Goal: Check status: Check status

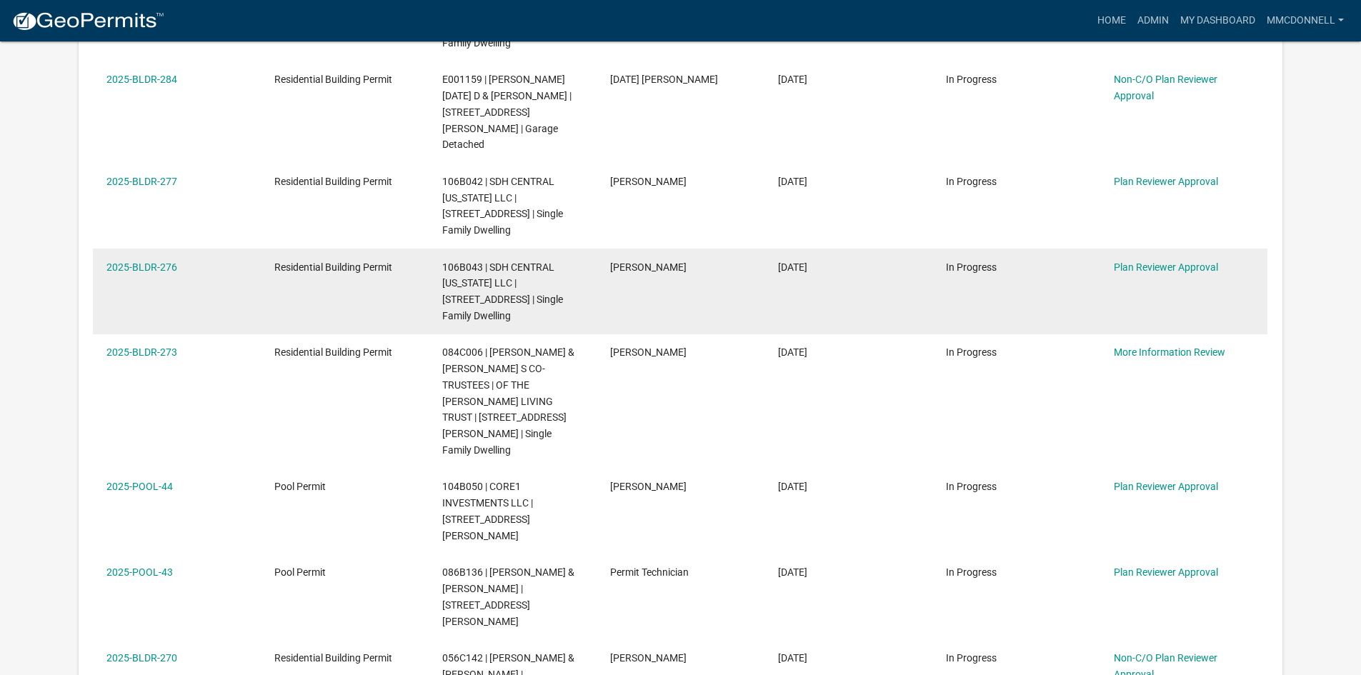
scroll to position [714, 0]
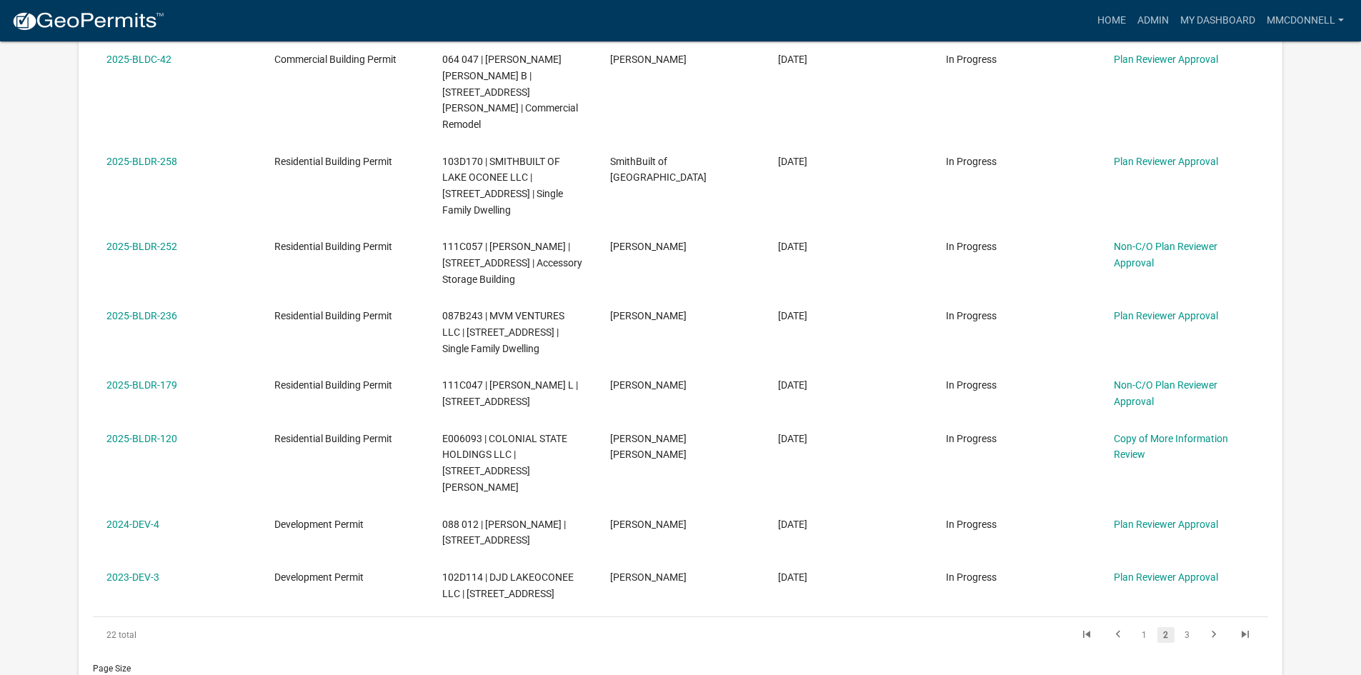
scroll to position [643, 0]
click at [1190, 624] on link "3" at bounding box center [1187, 632] width 17 height 16
